Goal: Transaction & Acquisition: Obtain resource

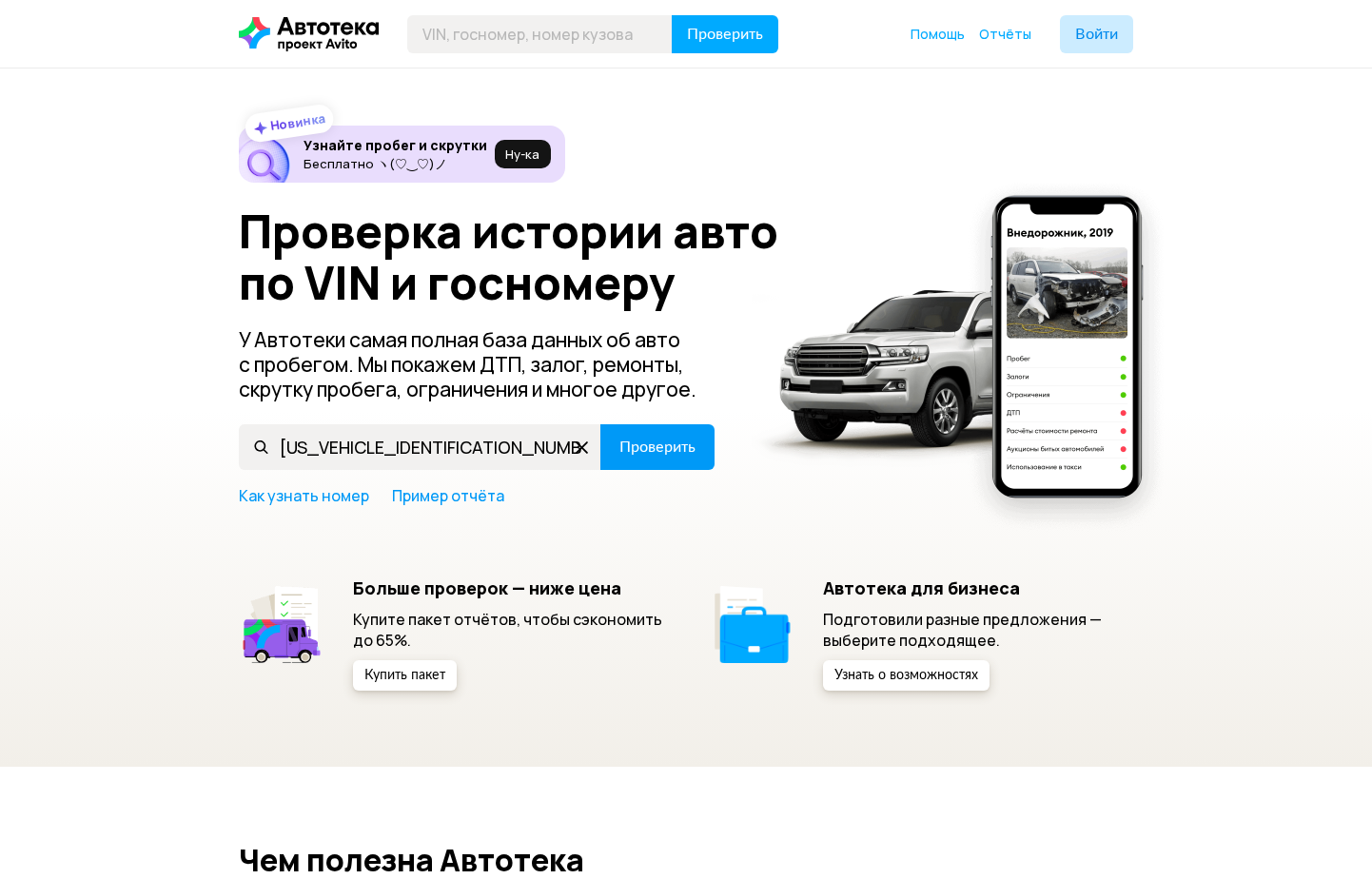
type input "[US_VEHICLE_IDENTIFICATION_NUMBER]"
click at [673, 452] on span "Проверить" at bounding box center [658, 446] width 76 height 15
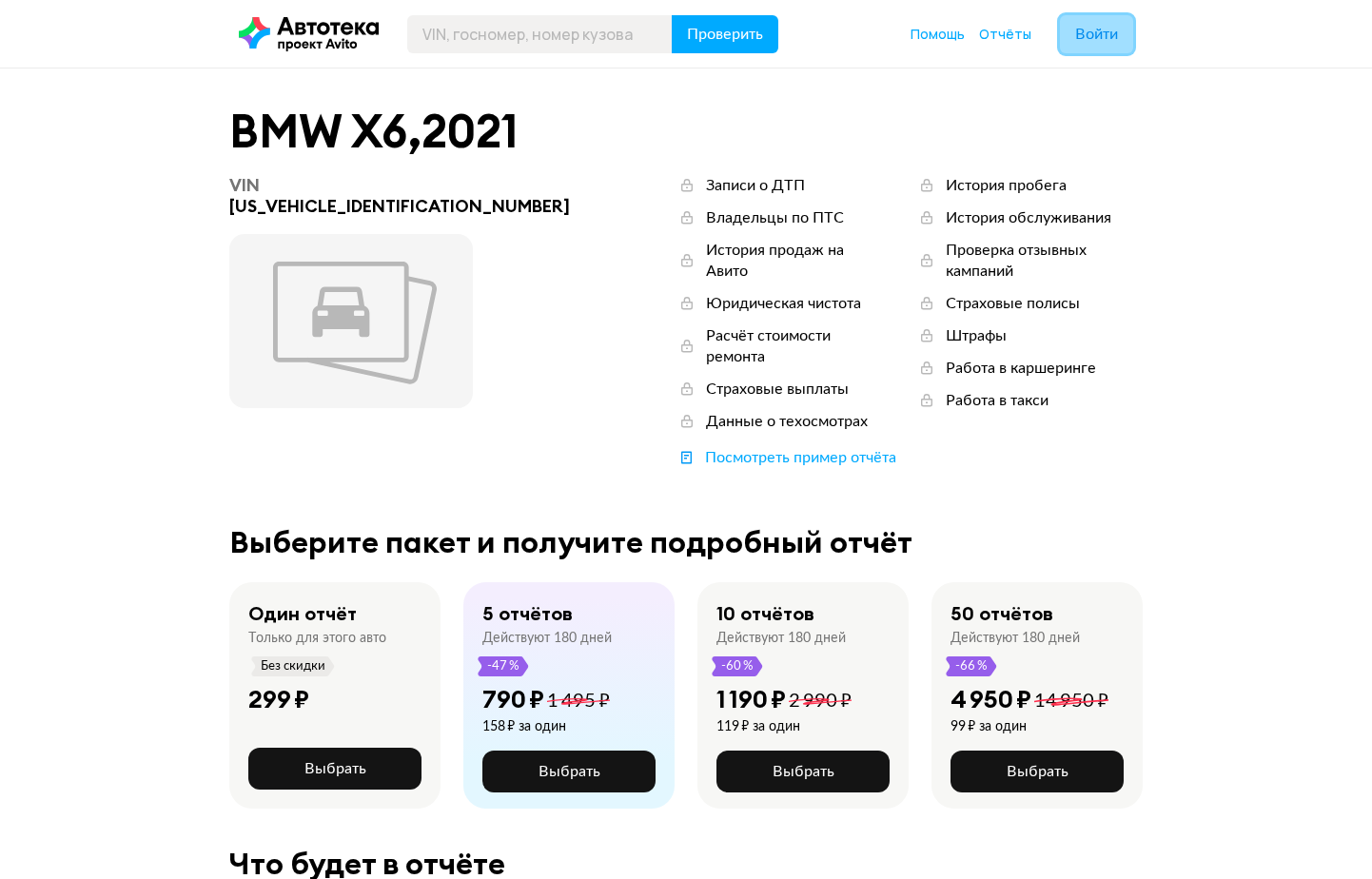
click at [1115, 33] on span "Войти" at bounding box center [1096, 34] width 43 height 15
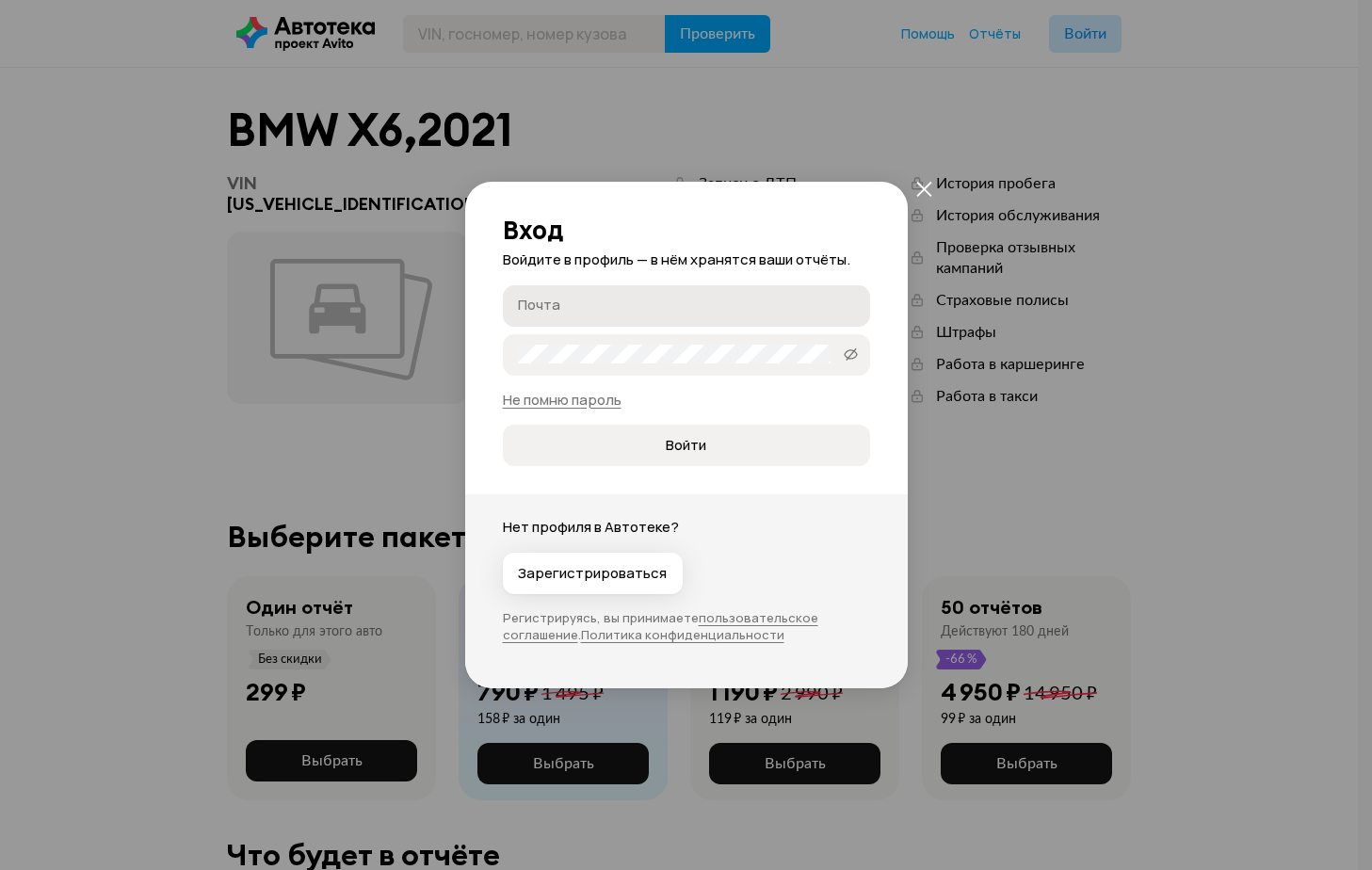
click at [650, 296] on input "Почта" at bounding box center [689, 304] width 343 height 19
type input "[EMAIL_ADDRESS][DOMAIN_NAME]"
click at [503, 424] on button "Войти" at bounding box center [686, 445] width 367 height 42
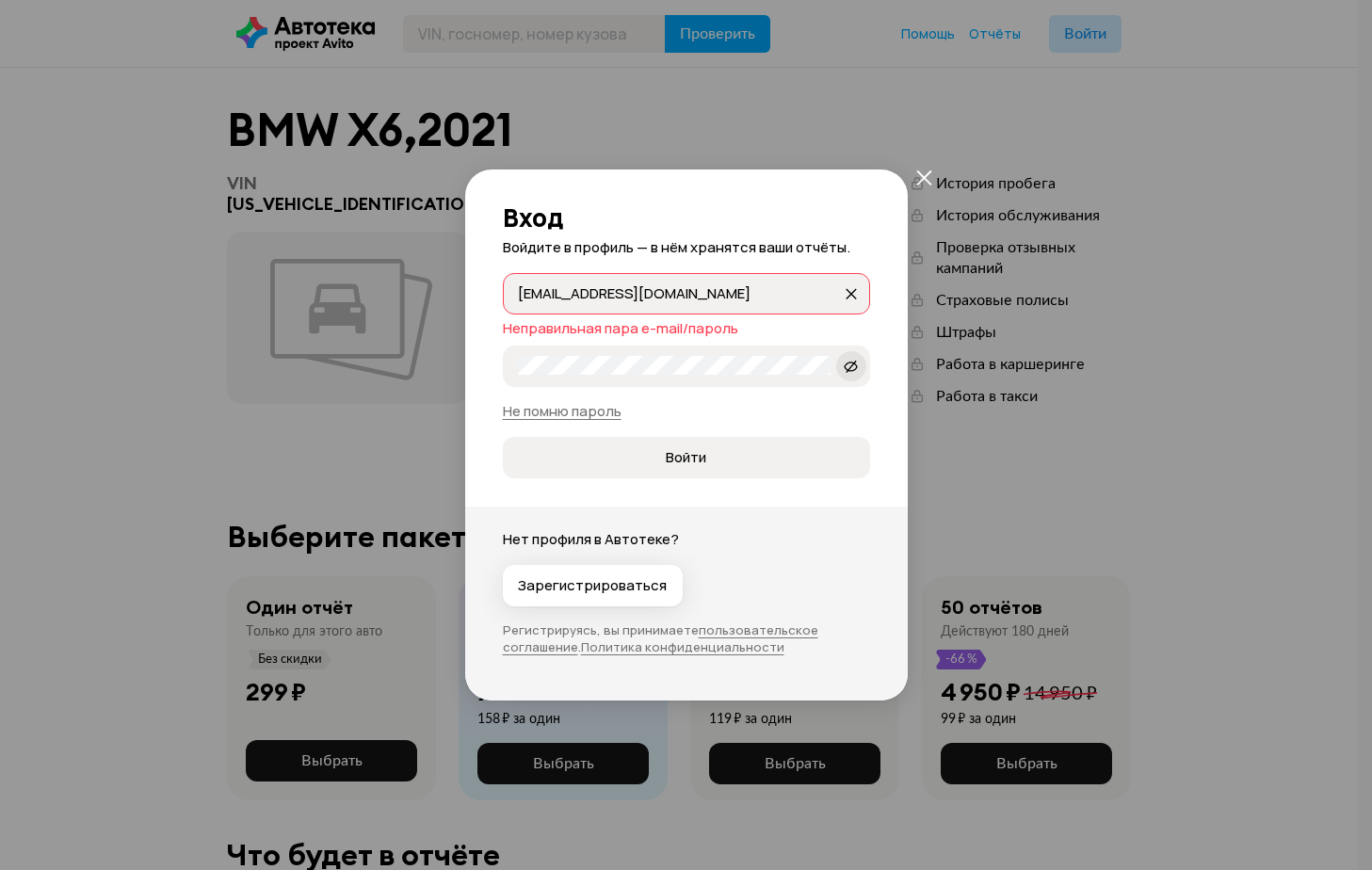
click at [859, 365] on span at bounding box center [852, 366] width 30 height 30
click at [610, 457] on span "Войти" at bounding box center [686, 457] width 336 height 19
click at [345, 341] on div "Вход Войдите в профиль — в нём хранятся ваши отчёты. [EMAIL_ADDRESS][DOMAIN_NAM…" at bounding box center [686, 435] width 1372 height 870
click at [503, 437] on button "Войти" at bounding box center [686, 458] width 367 height 42
click at [437, 351] on div "Вход Войдите в профиль — в нём хранятся ваши отчёты. [EMAIL_ADDRESS][DOMAIN_NAM…" at bounding box center [686, 435] width 1372 height 870
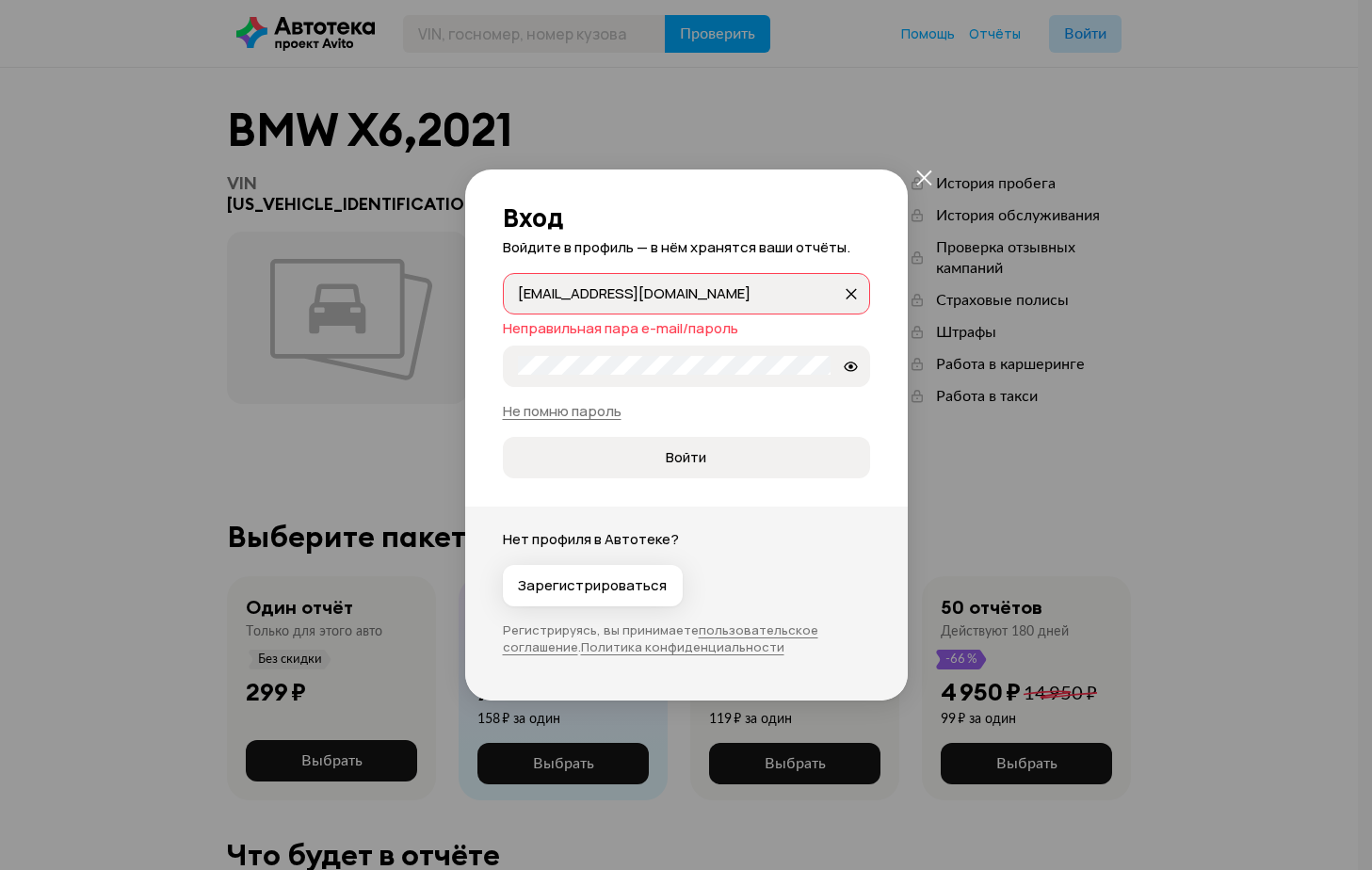
click at [503, 437] on button "Войти" at bounding box center [686, 458] width 367 height 42
click at [394, 336] on div "Вход Войдите в профиль — в нём хранятся ваши отчёты. [EMAIL_ADDRESS][DOMAIN_NAM…" at bounding box center [686, 435] width 1372 height 870
click at [503, 437] on button "Войти" at bounding box center [686, 458] width 367 height 42
click at [627, 296] on input "[EMAIL_ADDRESS][DOMAIN_NAME]" at bounding box center [681, 293] width 324 height 19
click at [585, 294] on input "[EMAIL_ADDRESS][DOMAIN_NAME]" at bounding box center [681, 293] width 324 height 19
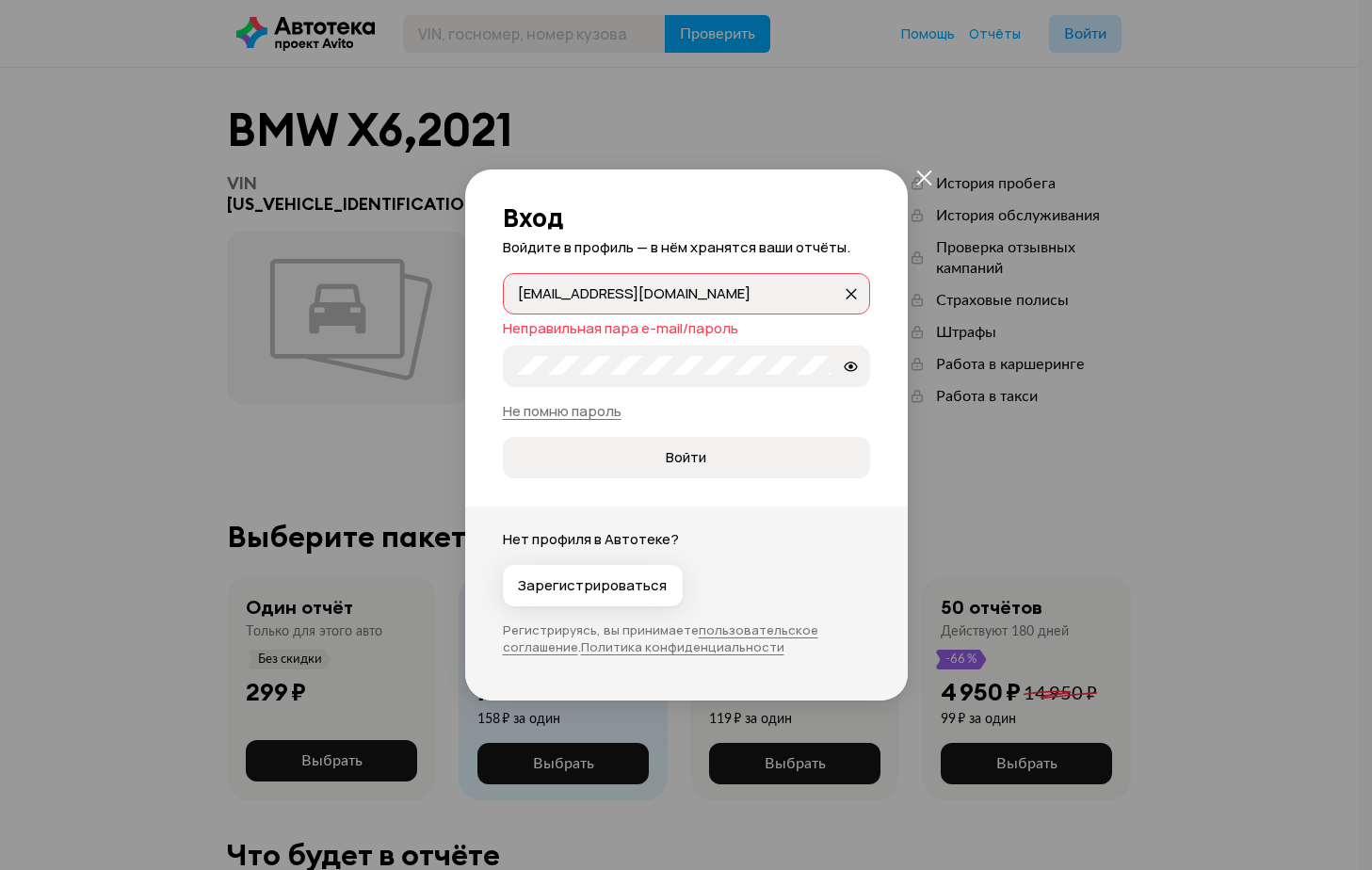
click at [538, 300] on input "[EMAIL_ADDRESS][DOMAIN_NAME]" at bounding box center [681, 293] width 324 height 19
click at [548, 302] on input "[EMAIL_ADDRESS][DOMAIN_NAME]" at bounding box center [681, 293] width 324 height 19
click at [556, 295] on input "[EMAIL_ADDRESS][DOMAIN_NAME]" at bounding box center [681, 293] width 324 height 19
click at [565, 292] on input "[EMAIL_ADDRESS][DOMAIN_NAME]" at bounding box center [681, 293] width 324 height 19
click at [672, 232] on header "Вход Войдите в профиль — в нём хранятся ваши отчёты." at bounding box center [686, 230] width 367 height 54
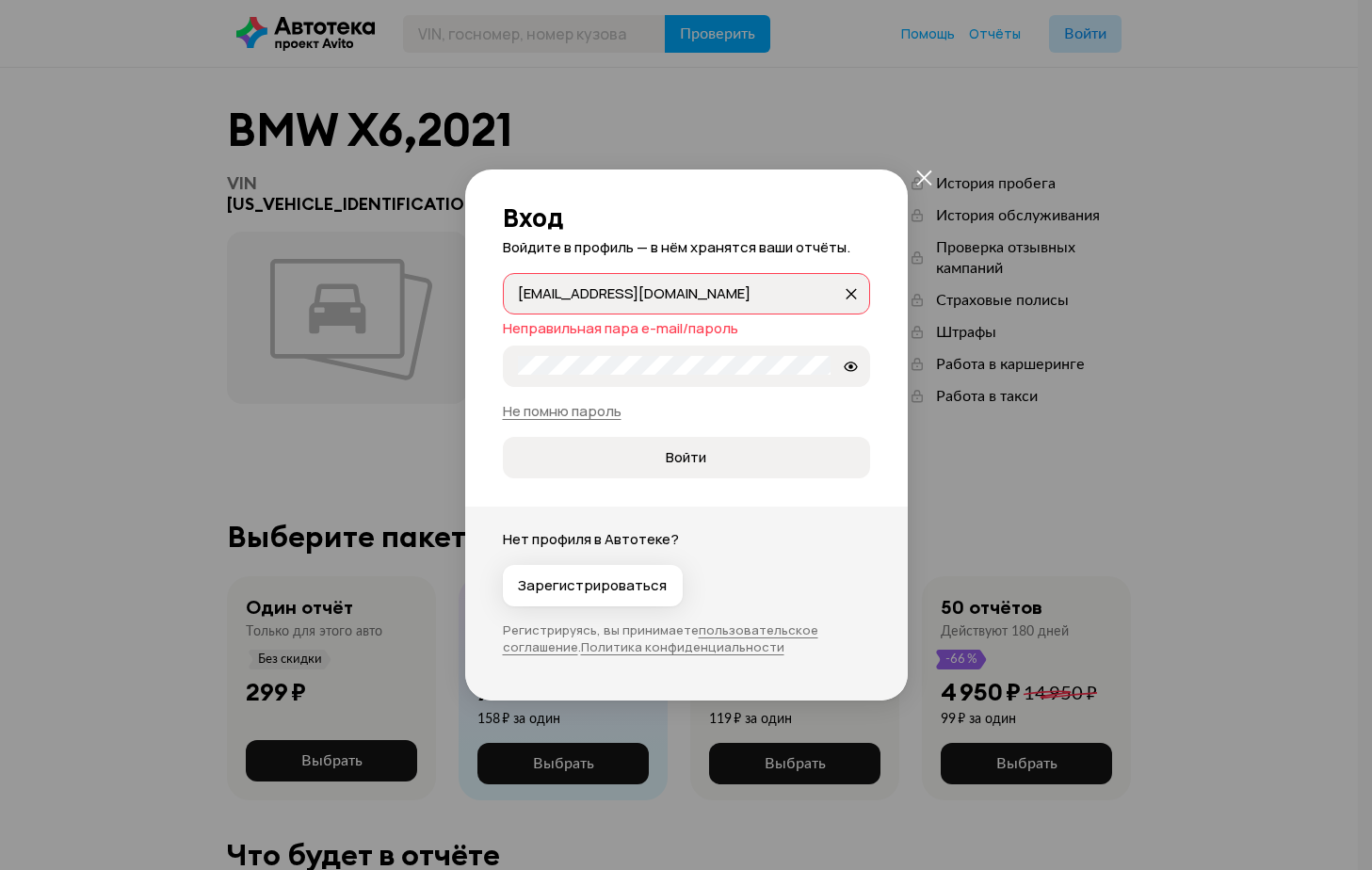
click at [426, 389] on div "Вход Войдите в профиль — в нём хранятся ваши отчёты. [EMAIL_ADDRESS][DOMAIN_NAM…" at bounding box center [686, 435] width 1372 height 870
click at [503, 437] on button "Войти" at bounding box center [686, 458] width 367 height 42
click at [476, 374] on div "Вход Войдите в профиль — в нём хранятся ваши отчёты. [EMAIL_ADDRESS][DOMAIN_NAM…" at bounding box center [686, 323] width 443 height 308
click at [503, 437] on button "Войти" at bounding box center [686, 458] width 367 height 42
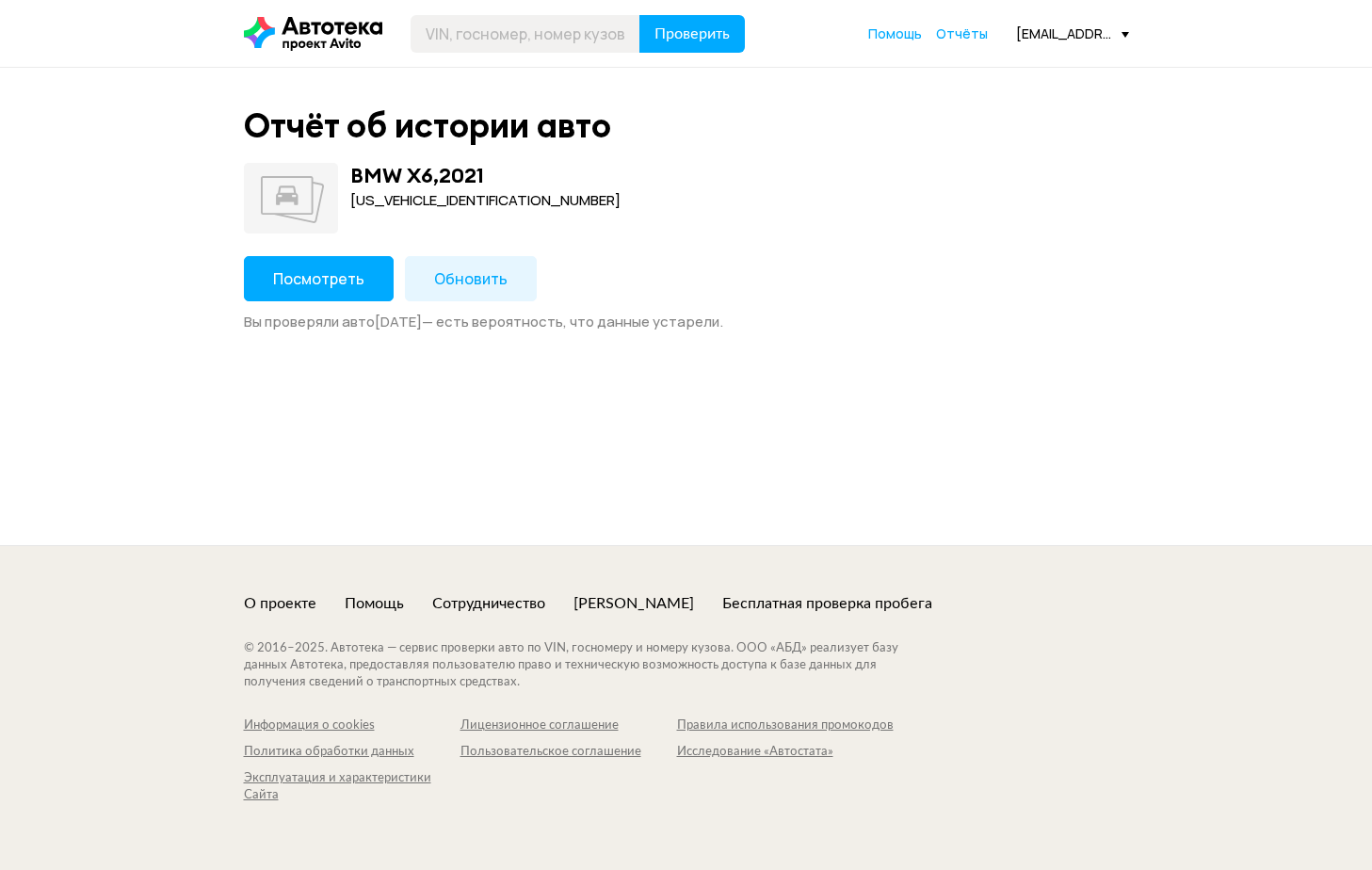
click at [489, 280] on span "Обновить" at bounding box center [471, 278] width 73 height 21
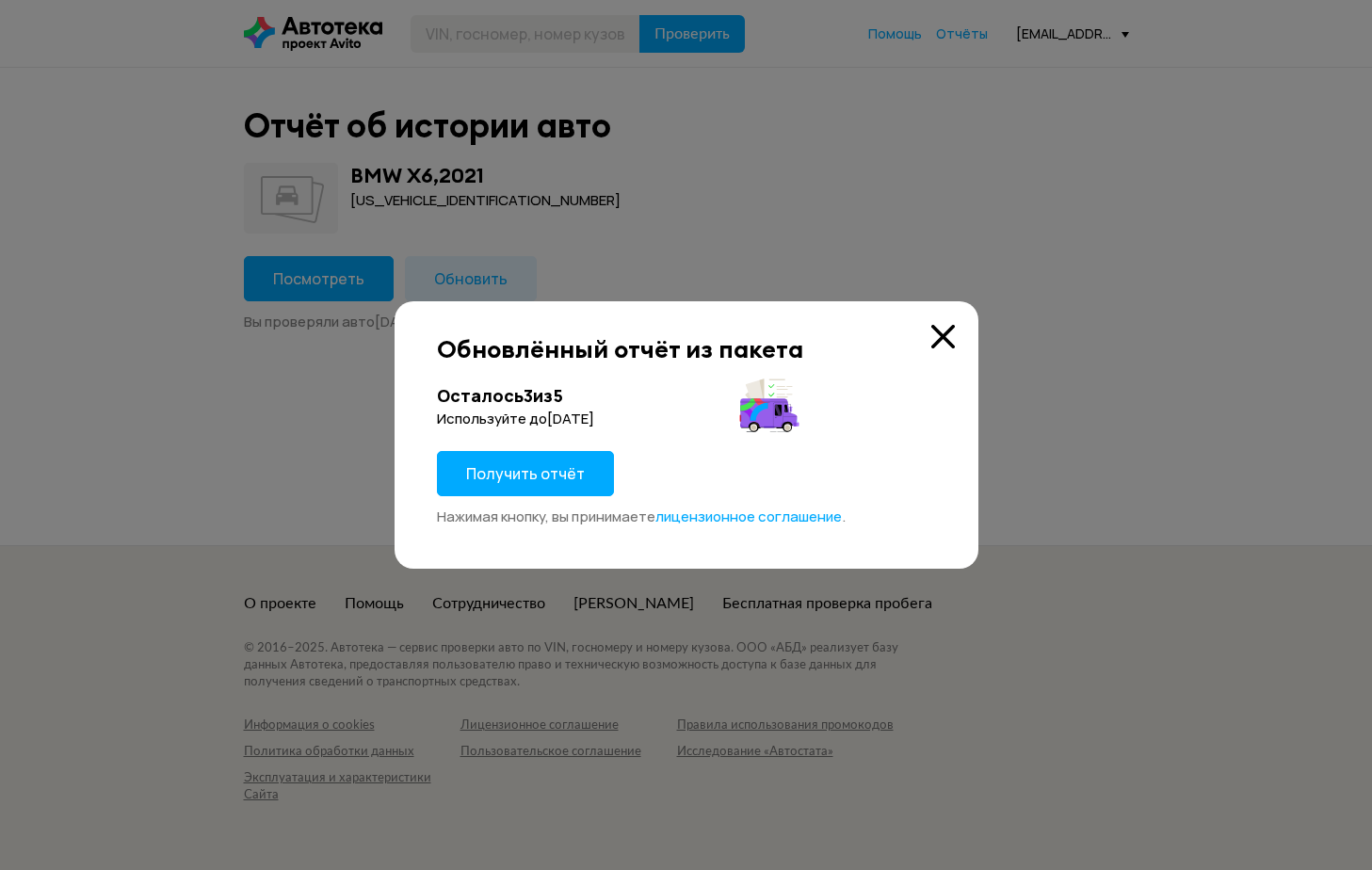
click at [562, 483] on button "Получить отчёт" at bounding box center [525, 474] width 177 height 45
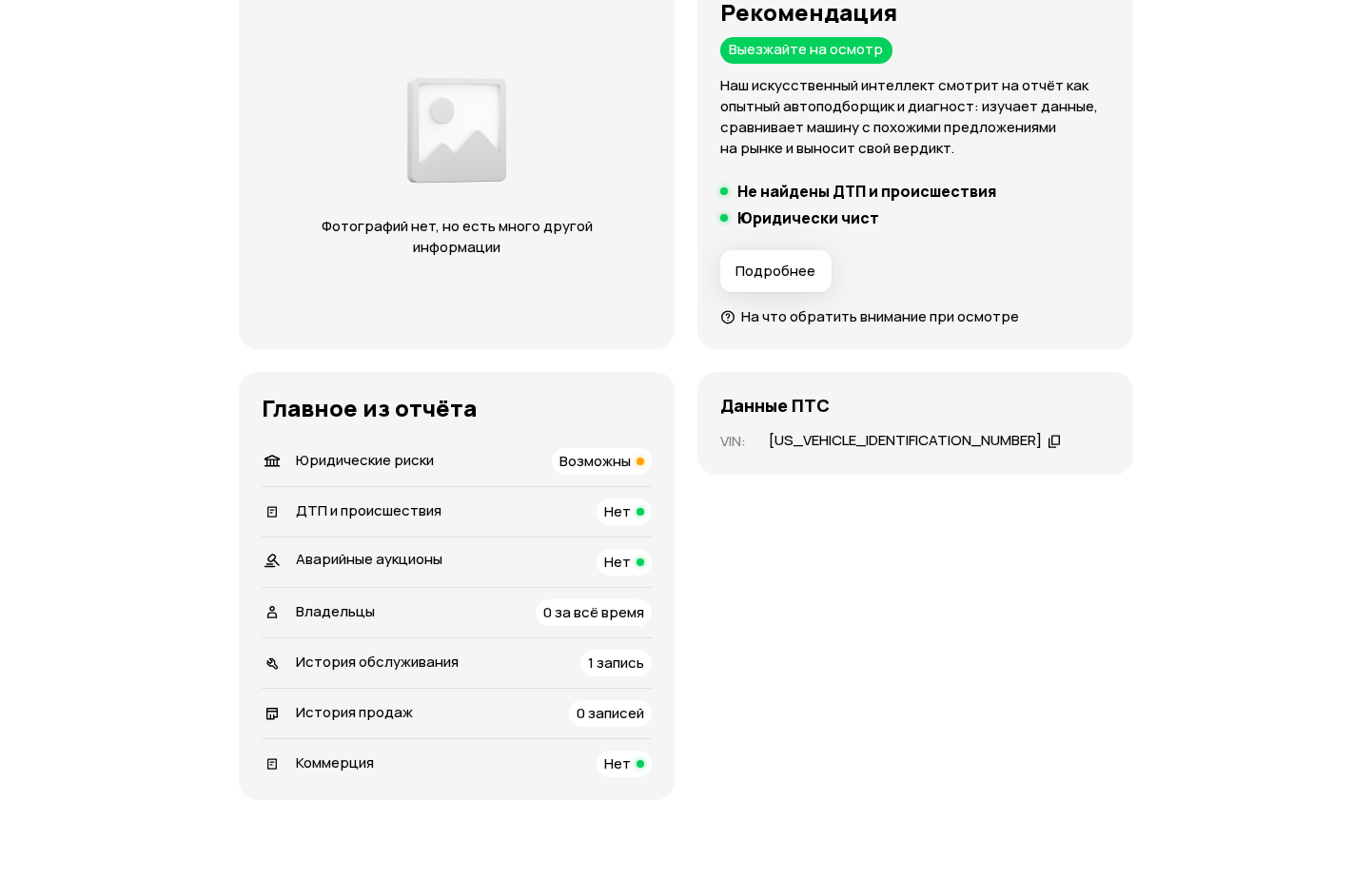
scroll to position [286, 0]
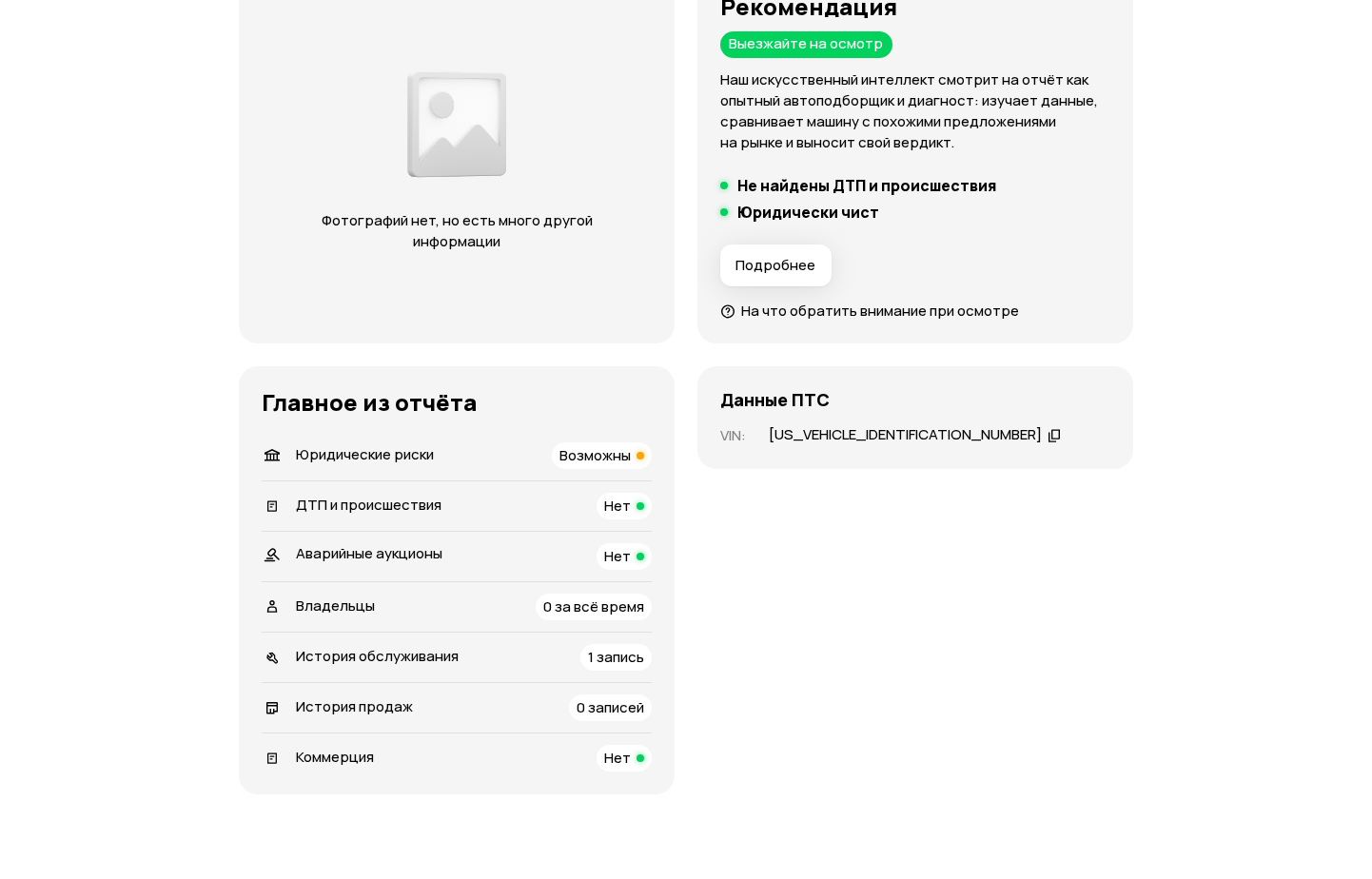
click at [596, 449] on span "Возможны" at bounding box center [595, 455] width 71 height 20
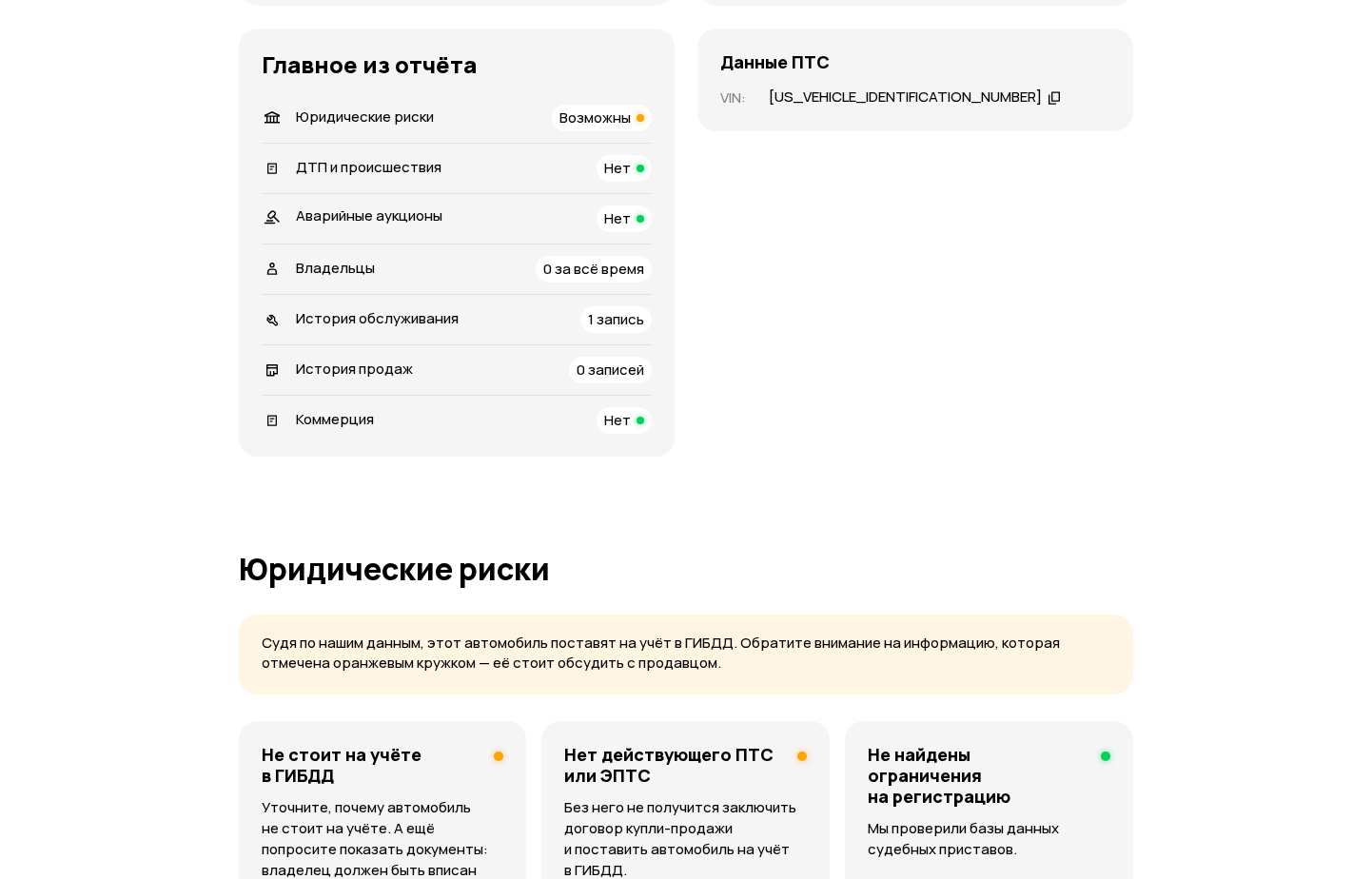
scroll to position [317, 0]
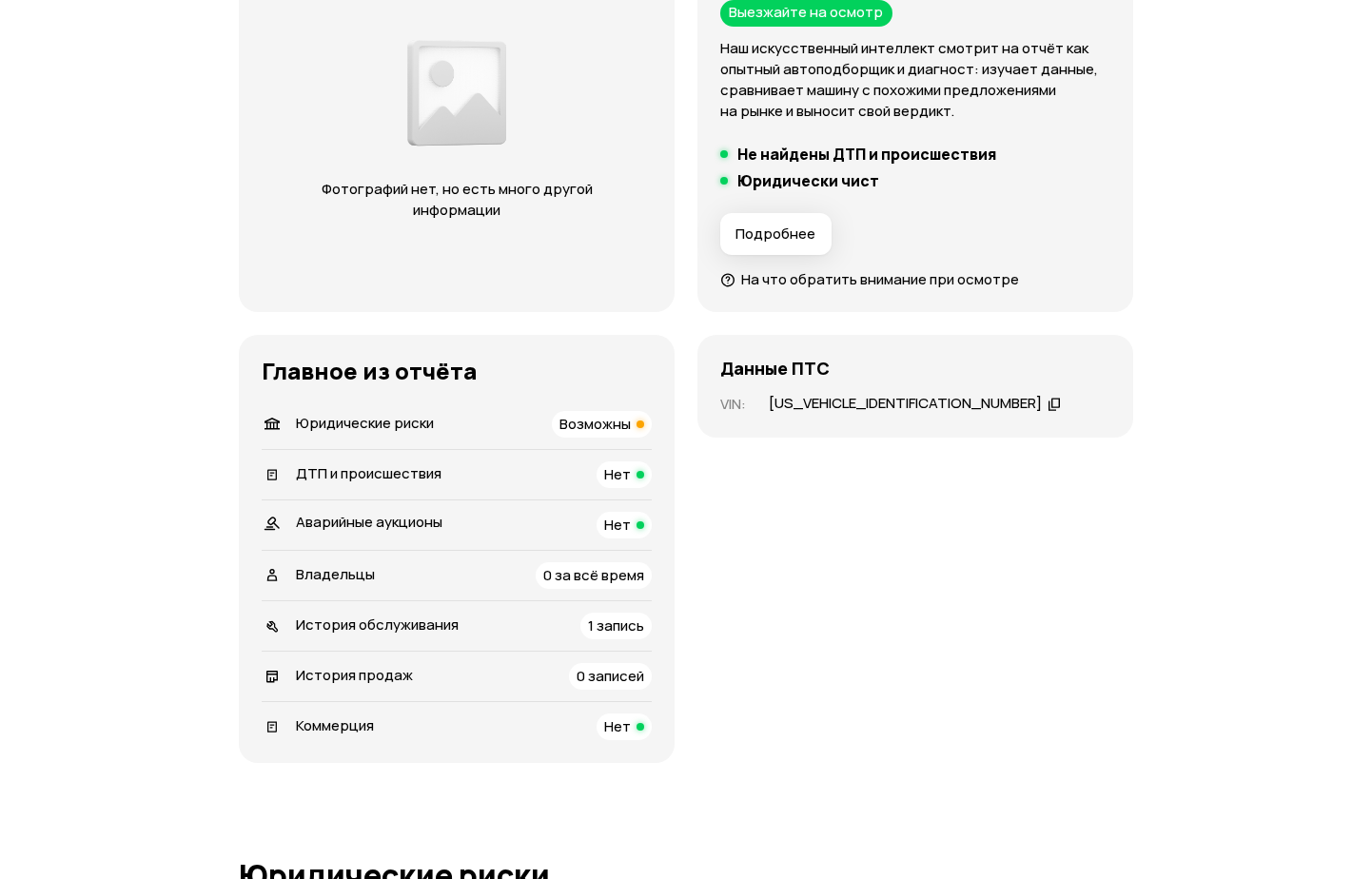
click at [622, 620] on span "1 запись" at bounding box center [617, 625] width 56 height 20
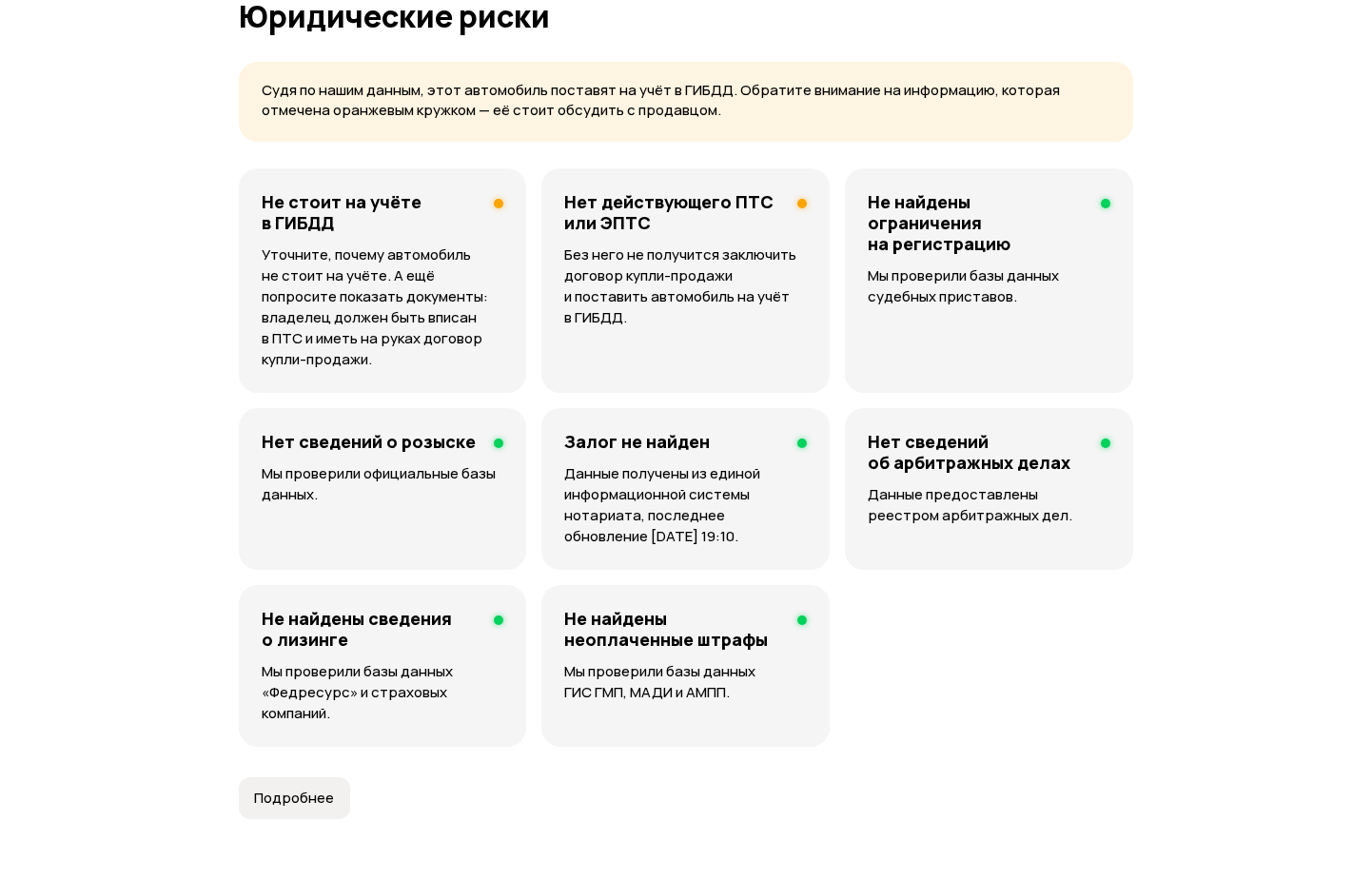
scroll to position [1078, 0]
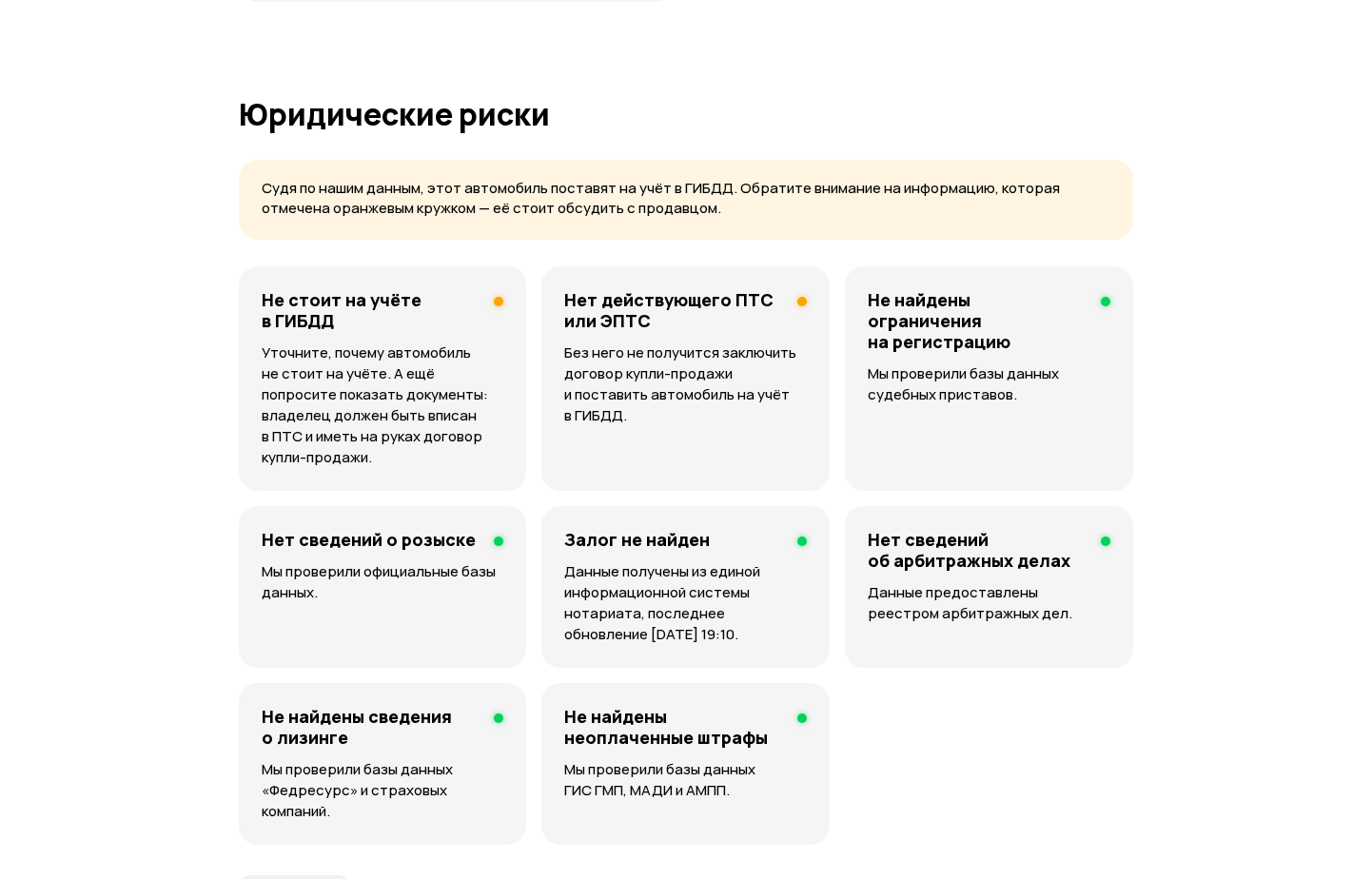
click at [710, 382] on p "Без него не получится заключить договор купли-продажи и поставить автомобиль на…" at bounding box center [686, 385] width 243 height 84
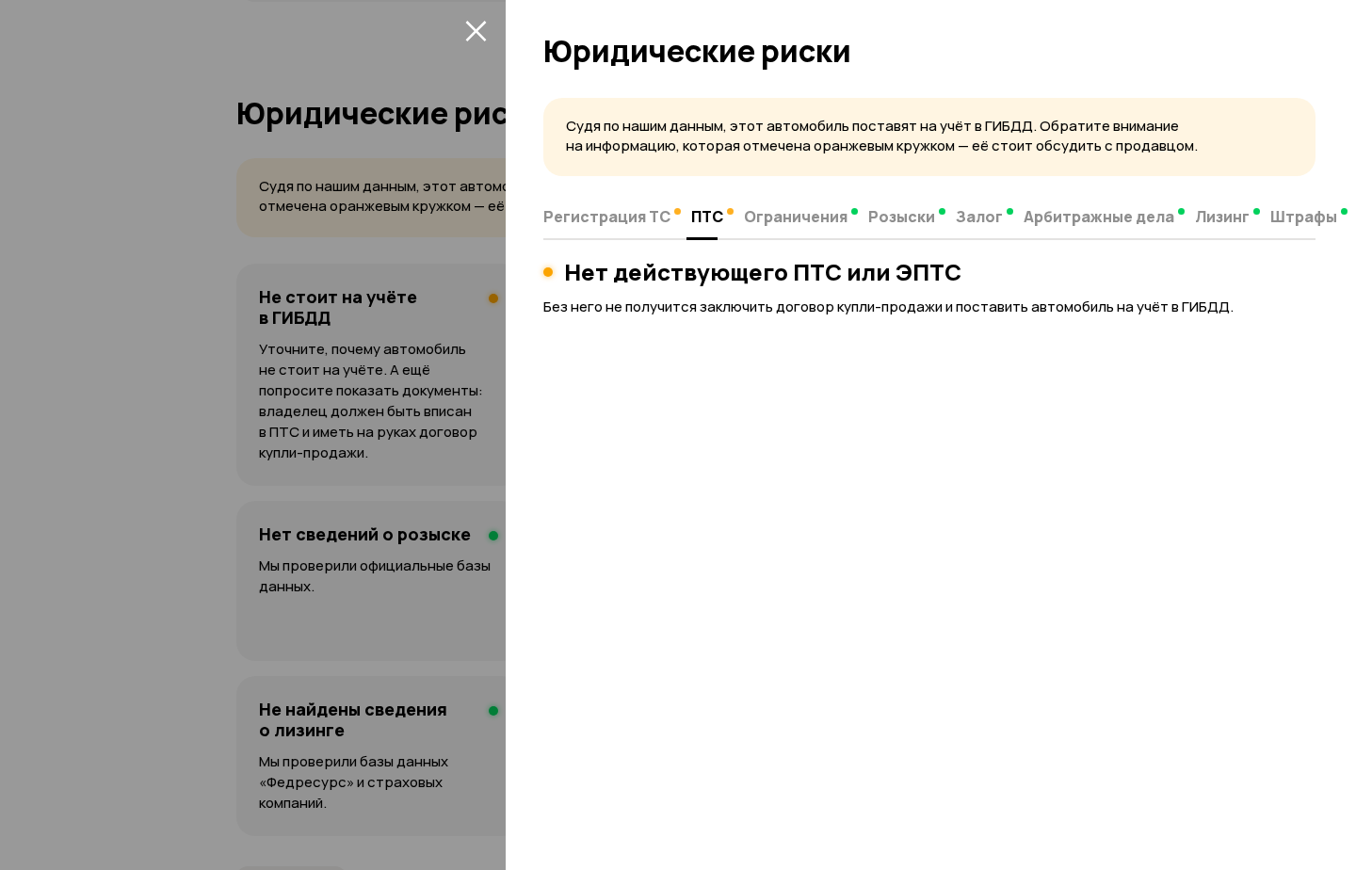
click at [465, 25] on icon "закрыть" at bounding box center [476, 31] width 22 height 22
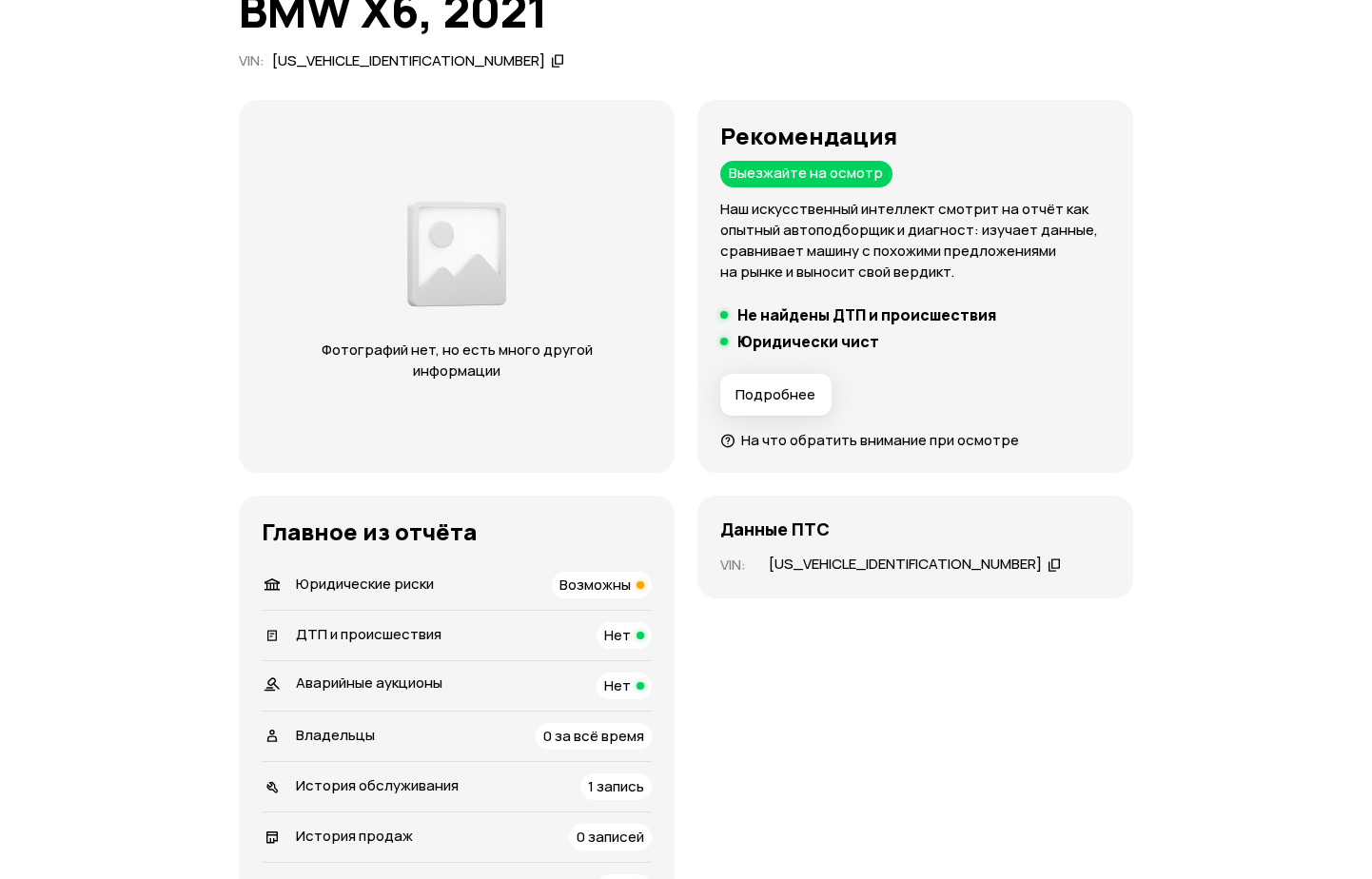
scroll to position [0, 0]
